Goal: Information Seeking & Learning: Learn about a topic

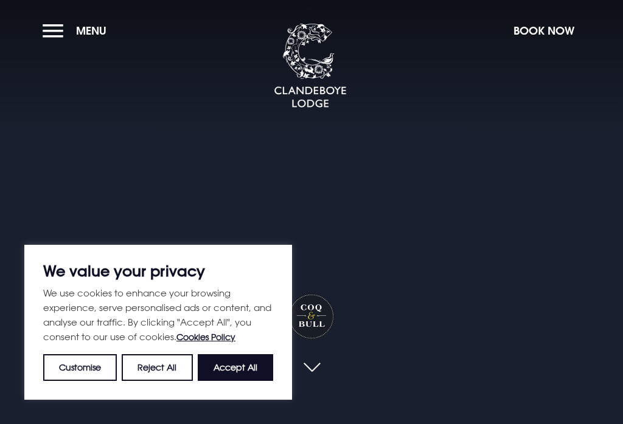
click at [229, 371] on button "Accept All" at bounding box center [235, 367] width 75 height 27
checkbox input "true"
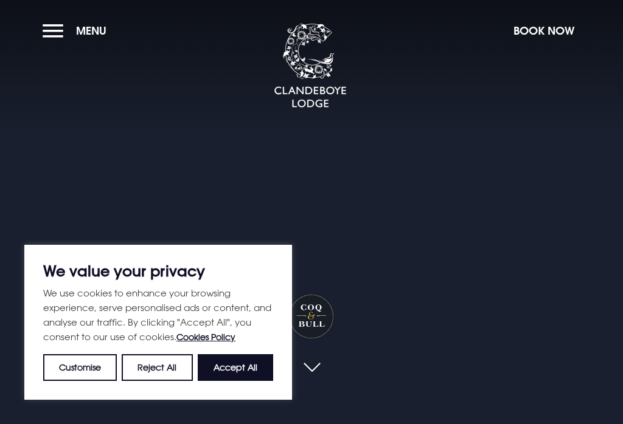
checkbox input "true"
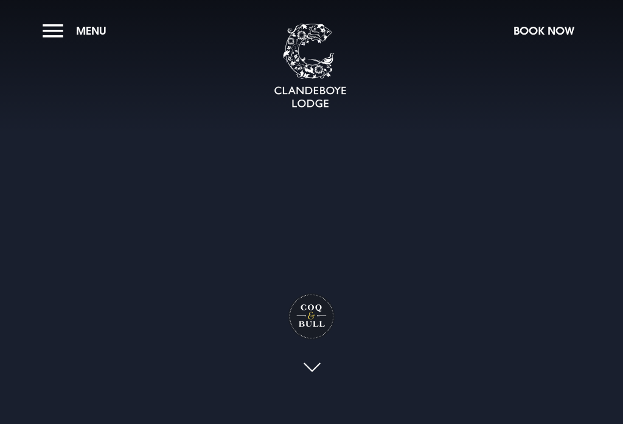
click at [311, 382] on link at bounding box center [311, 368] width 28 height 27
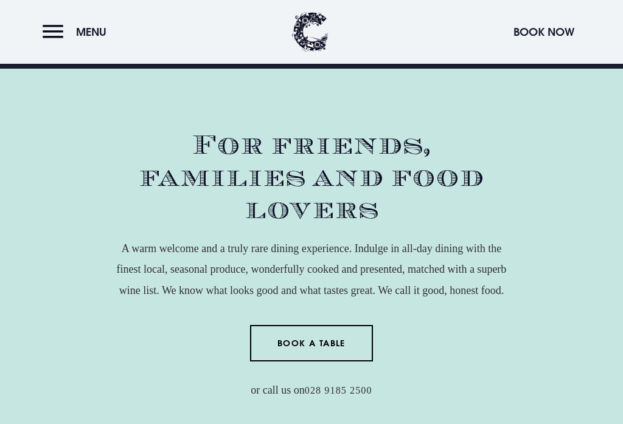
scroll to position [364, 0]
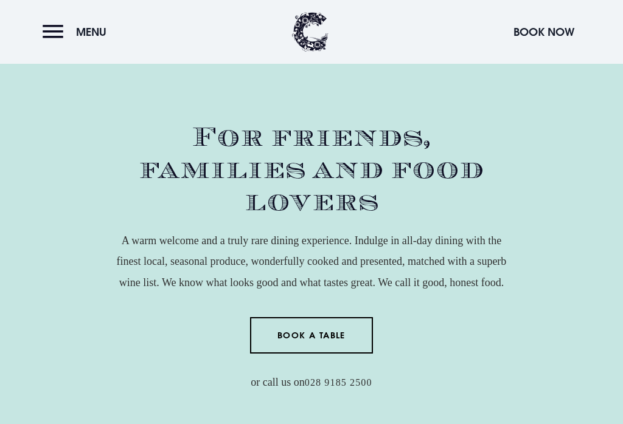
click at [49, 32] on button "Menu" at bounding box center [78, 32] width 70 height 26
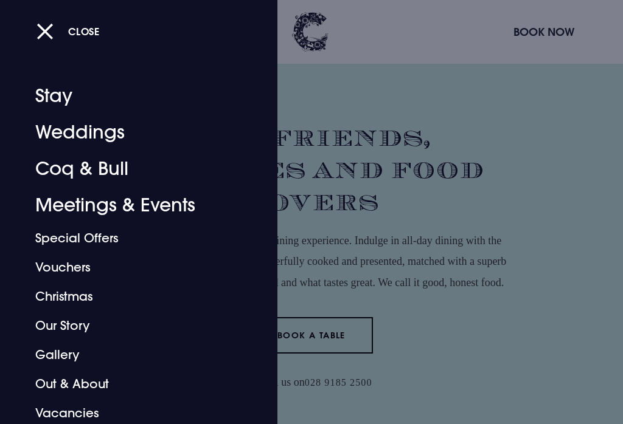
click at [55, 176] on link "Coq & Bull" at bounding box center [131, 169] width 192 height 36
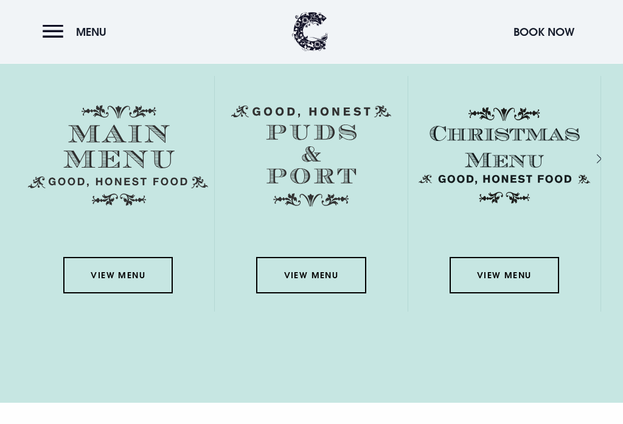
scroll to position [1722, 0]
click at [88, 294] on link "View Menu" at bounding box center [117, 275] width 109 height 36
click at [285, 294] on link "View Menu" at bounding box center [310, 276] width 109 height 36
click at [486, 294] on link "View Menu" at bounding box center [503, 276] width 109 height 36
